Goal: Information Seeking & Learning: Learn about a topic

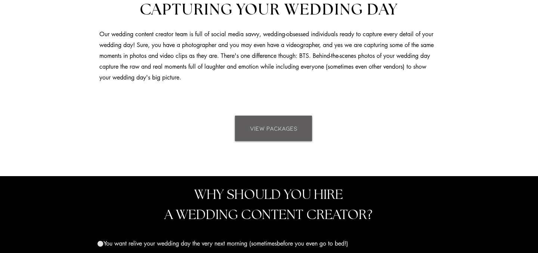
click at [288, 129] on span "VIEW PACKAGES" at bounding box center [273, 129] width 47 height 8
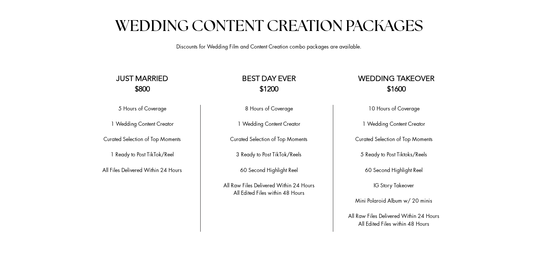
scroll to position [1475, 0]
click at [225, 75] on h3 "BEST DAY EVER $1200" at bounding box center [269, 83] width 105 height 21
drag, startPoint x: 223, startPoint y: 179, endPoint x: 305, endPoint y: 188, distance: 83.1
click at [305, 188] on div "8 Hours of Coverage ​ 1 Wedding Content Creator ​ ​Curated Selection of Top Mom…" at bounding box center [268, 151] width 117 height 92
copy div "All Raw Files Delivered Within 24 Hours All Edited Files within 48 Hours"
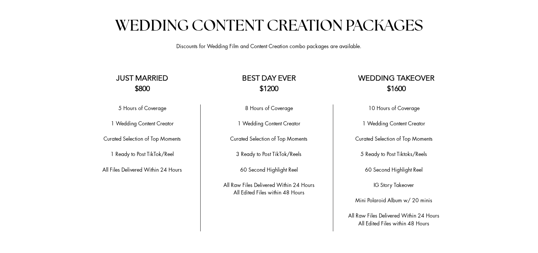
click at [410, 144] on p "​" at bounding box center [394, 147] width 112 height 8
click at [438, 197] on p "Mini Polaroid Album w/ 20 minis" at bounding box center [394, 201] width 112 height 8
click at [447, 205] on p "​ ​ ​" at bounding box center [394, 209] width 112 height 8
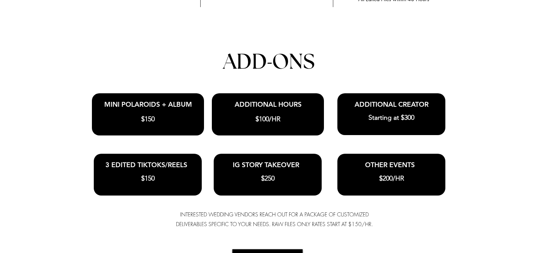
scroll to position [1701, 0]
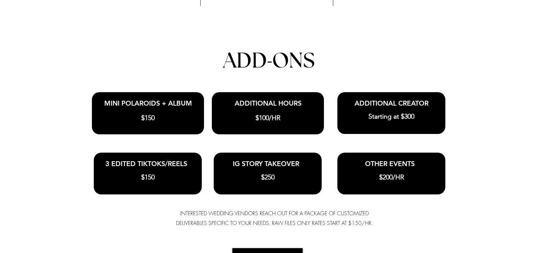
click at [298, 105] on h3 "ADDITIONAL HOURS" at bounding box center [268, 104] width 105 height 10
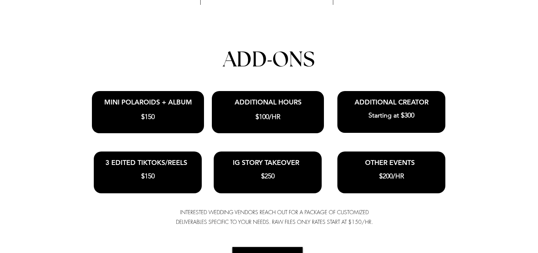
click at [395, 164] on h3 "OTHER EVENTS" at bounding box center [390, 163] width 105 height 10
drag, startPoint x: 395, startPoint y: 164, endPoint x: 399, endPoint y: 150, distance: 14.7
click at [399, 152] on div "OTHER EVENTS $200/HR" at bounding box center [392, 173] width 108 height 42
click at [403, 154] on div at bounding box center [392, 173] width 108 height 42
click at [410, 159] on span "OTHER EVENTS" at bounding box center [390, 163] width 50 height 9
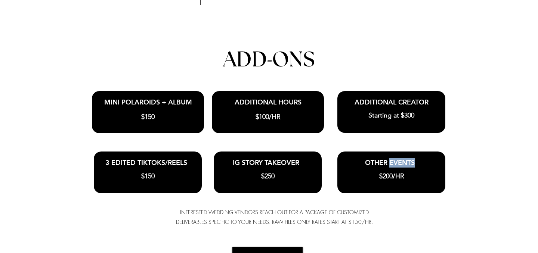
click at [411, 159] on span "OTHER EVENTS" at bounding box center [390, 163] width 50 height 9
click at [469, 169] on div at bounding box center [269, 32] width 538 height 532
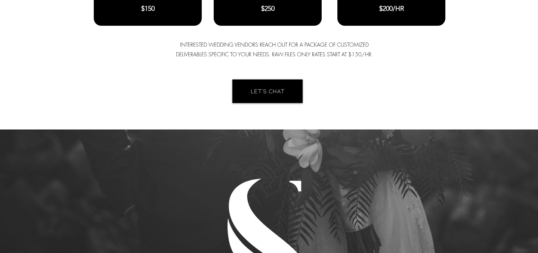
scroll to position [1869, 0]
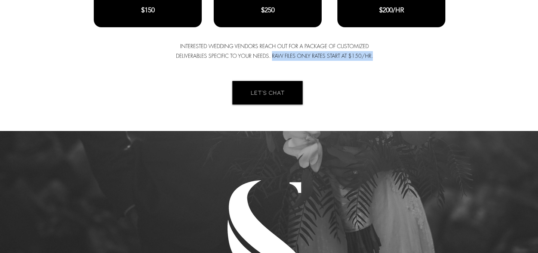
drag, startPoint x: 272, startPoint y: 52, endPoint x: 373, endPoint y: 53, distance: 100.6
click at [373, 53] on p "INTERESTED WEDDING VENDORS REACH OUT FOR A PACKAGE OF CUSTOMIZED DELIVERABLES S…" at bounding box center [274, 51] width 197 height 19
copy span "RAW FILES ONLY RATES START AT $150/HR."
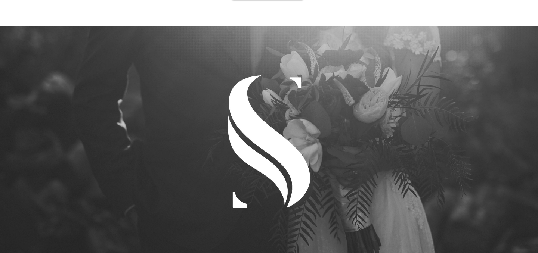
click at [288, 96] on img at bounding box center [269, 142] width 83 height 133
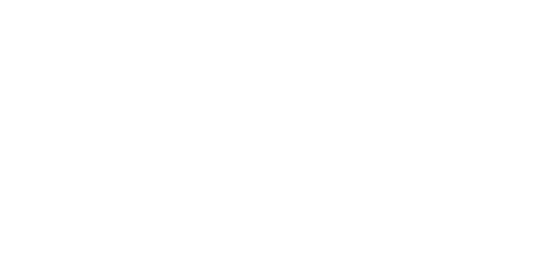
scroll to position [2375, 0]
